Goal: Information Seeking & Learning: Learn about a topic

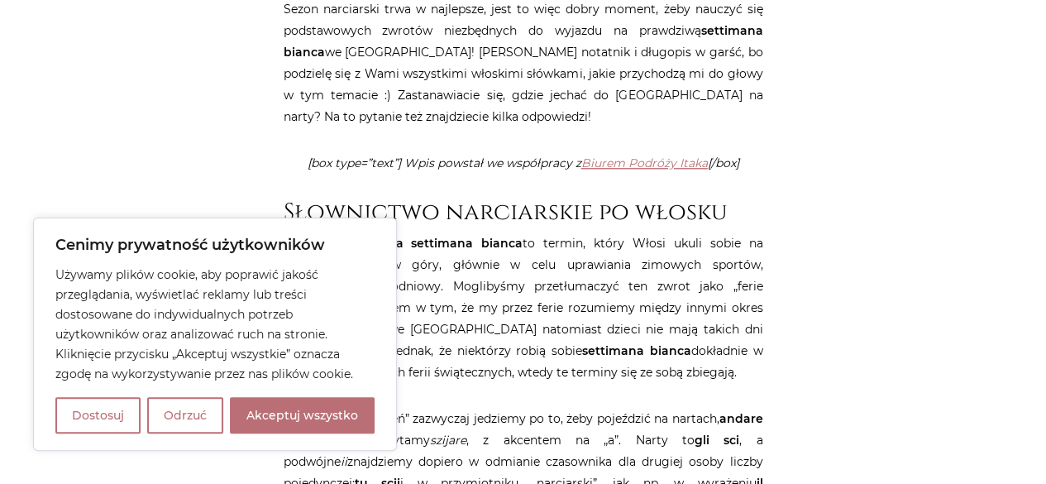
scroll to position [458, 0]
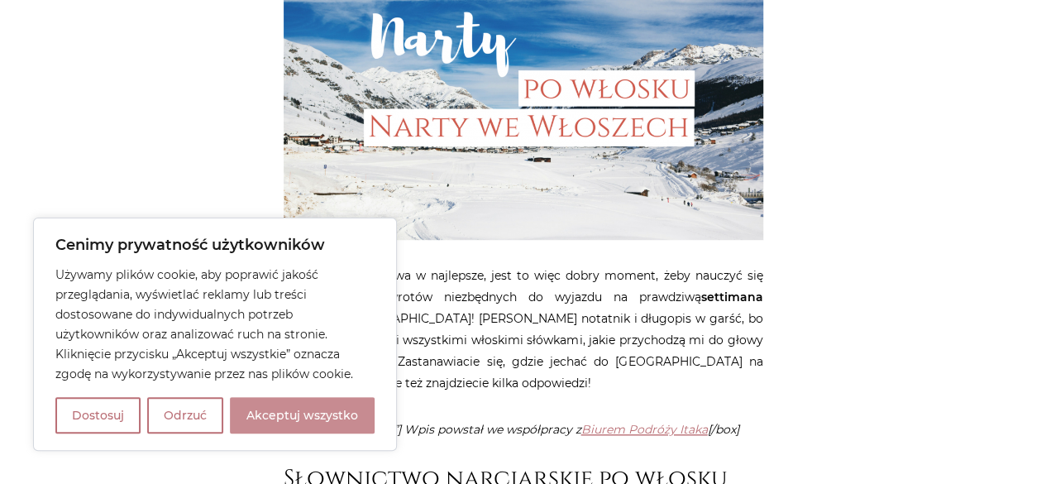
click at [364, 405] on button "Akceptuj wszystko" at bounding box center [302, 415] width 145 height 36
checkbox input "true"
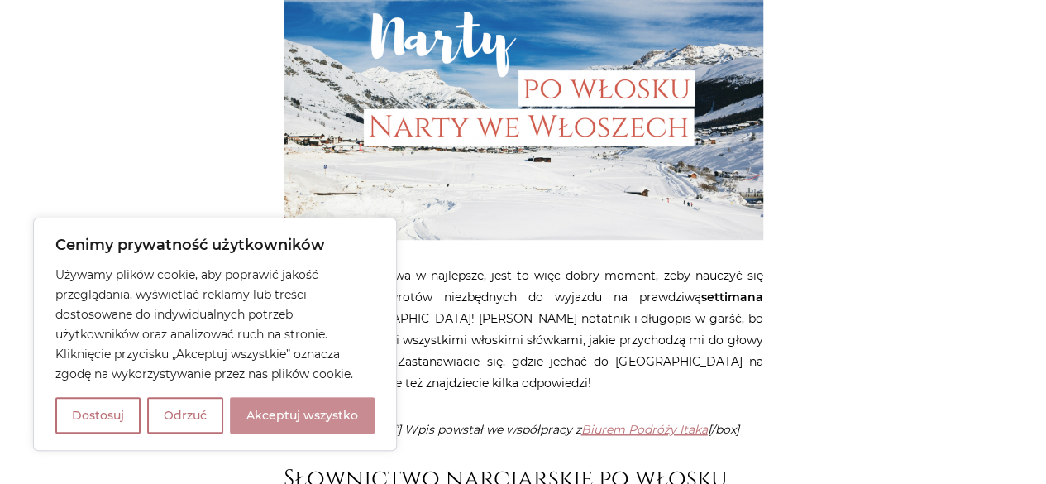
checkbox input "true"
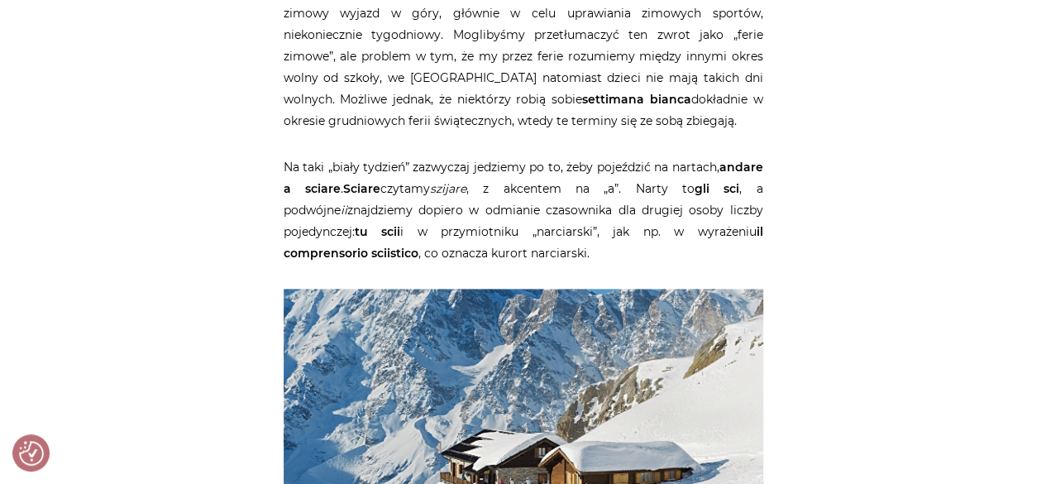
scroll to position [984, 0]
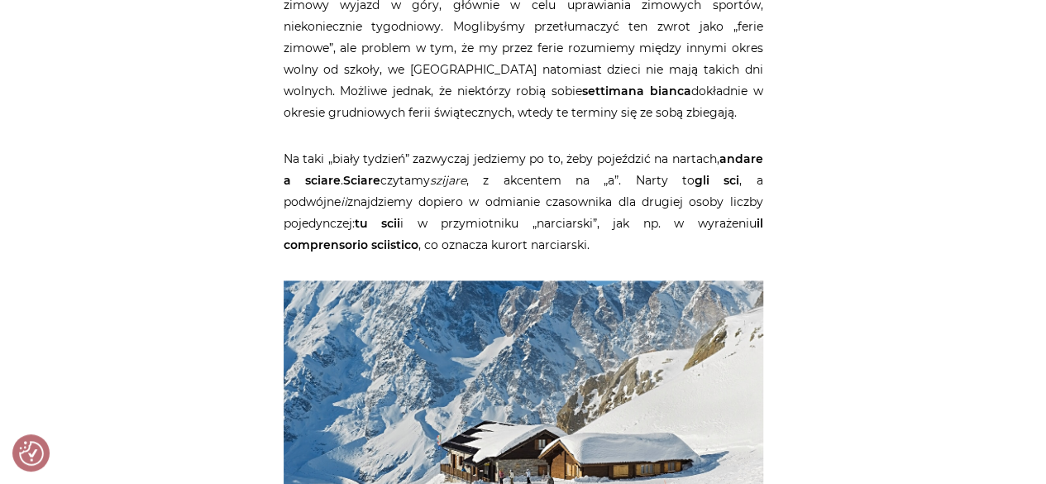
drag, startPoint x: 613, startPoint y: 201, endPoint x: 760, endPoint y: 208, distance: 147.3
click at [760, 208] on p "Na taki „biały tydzień” zazwyczaj jedziemy po to, żeby pojeździć na nartach, an…" at bounding box center [524, 201] width 480 height 107
copy p "il comprensorio sciistico"
